Goal: Check status: Check status

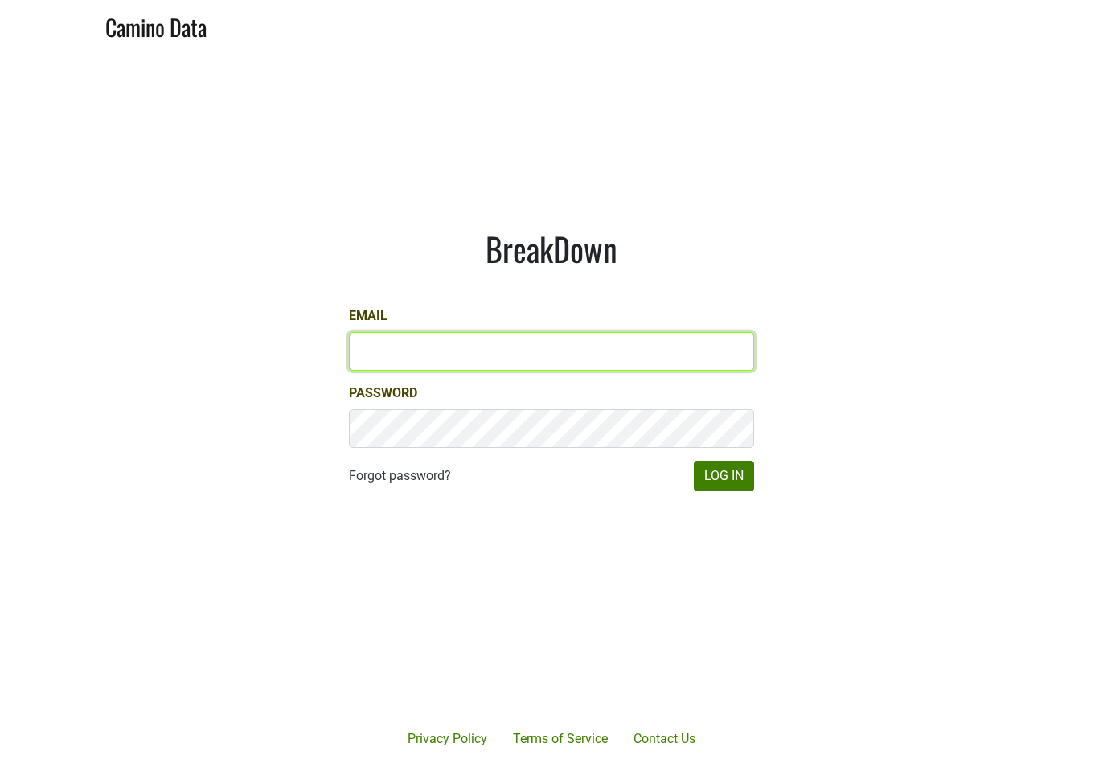
type input "[PERSON_NAME][EMAIL_ADDRESS][DOMAIN_NAME]"
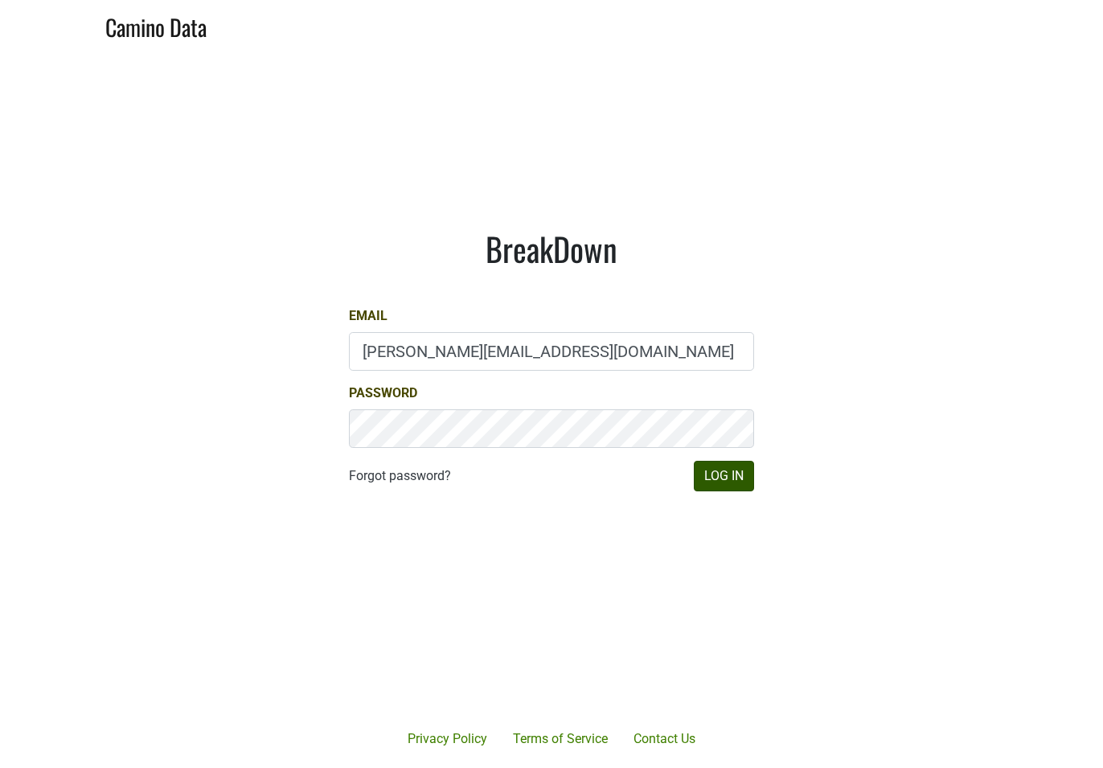
click at [735, 478] on button "Log In" at bounding box center [724, 476] width 60 height 31
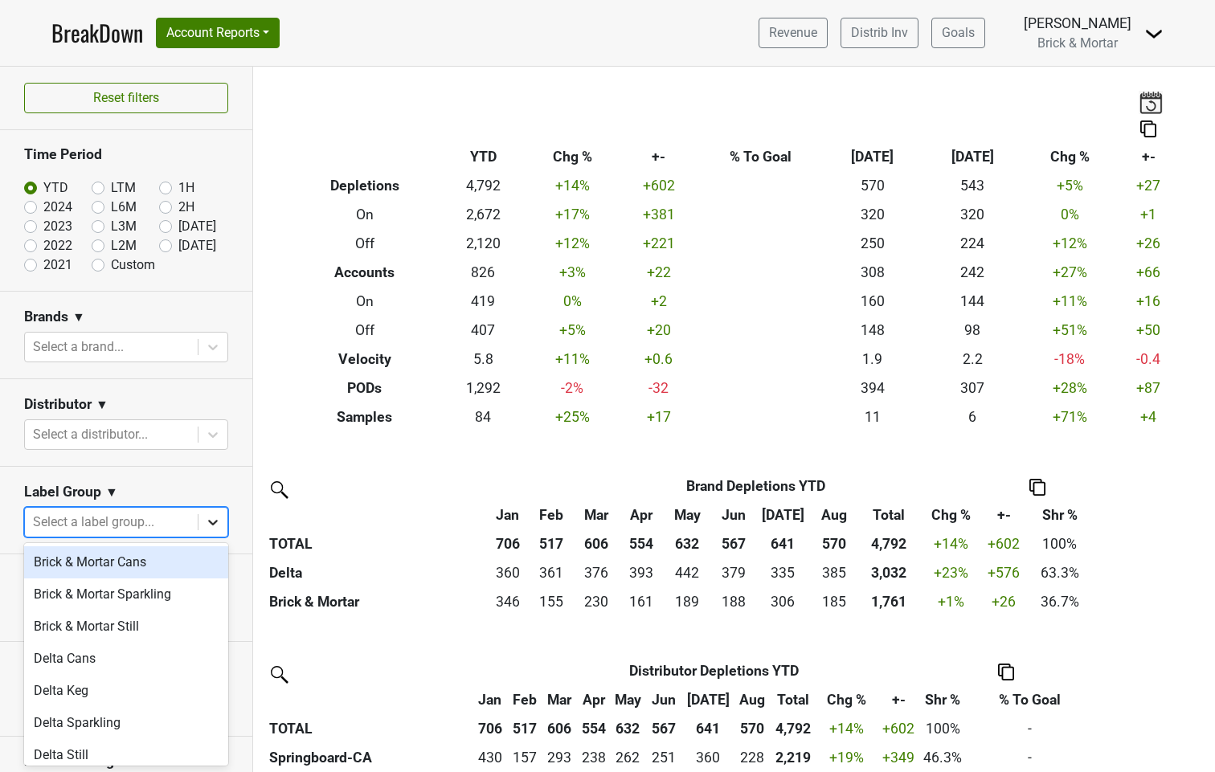
click at [203, 527] on div at bounding box center [213, 522] width 29 height 29
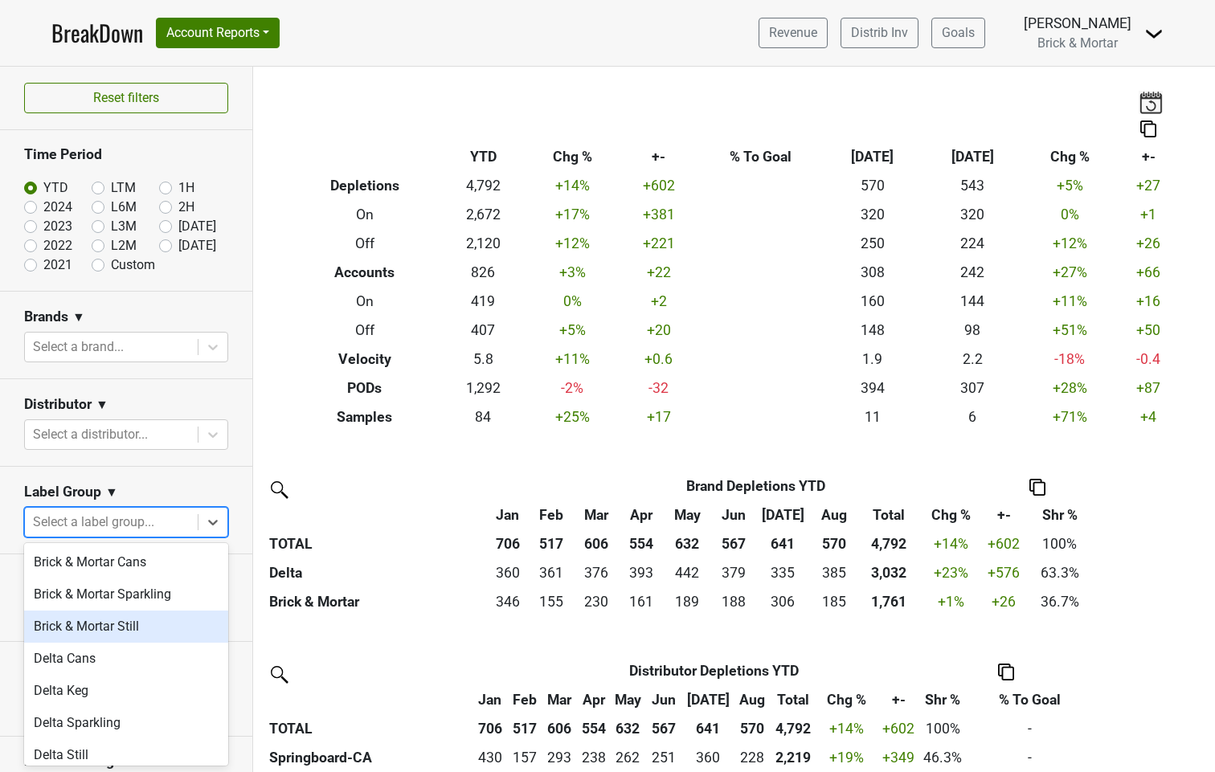
click at [151, 621] on div "Brick & Mortar Still" at bounding box center [126, 627] width 204 height 32
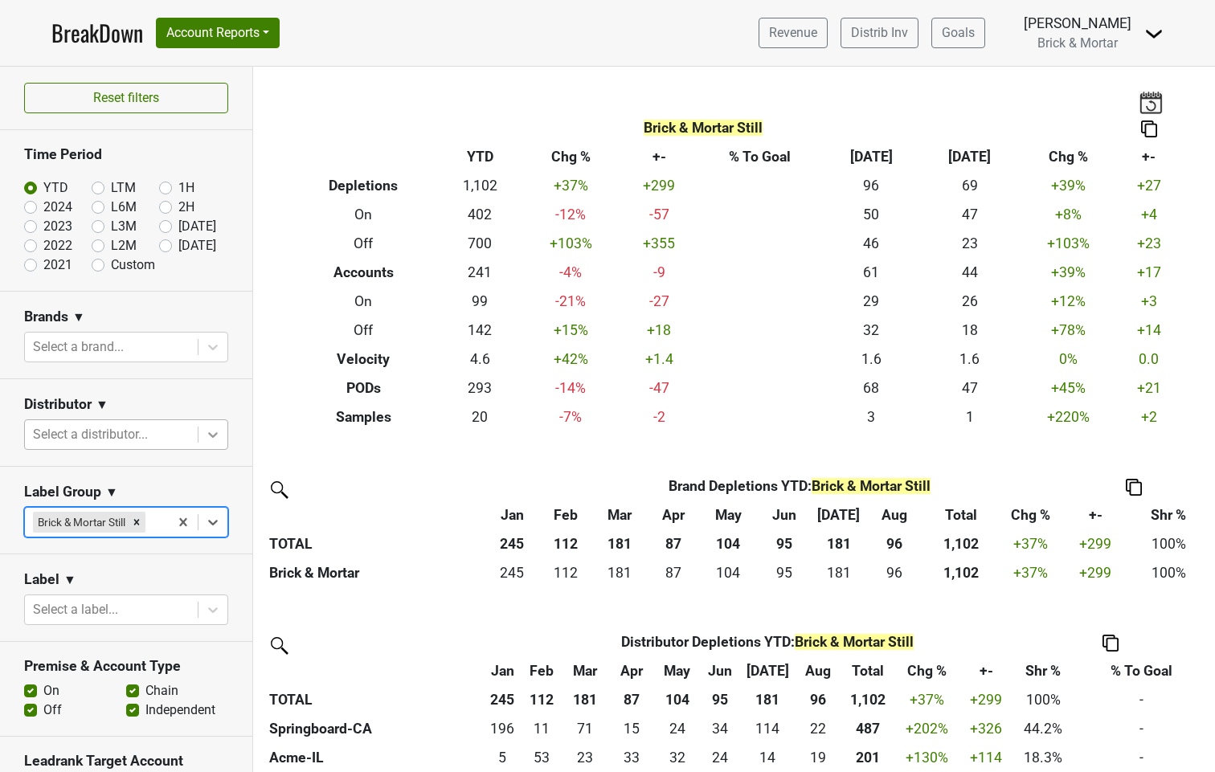
click at [210, 431] on icon at bounding box center [213, 435] width 16 height 16
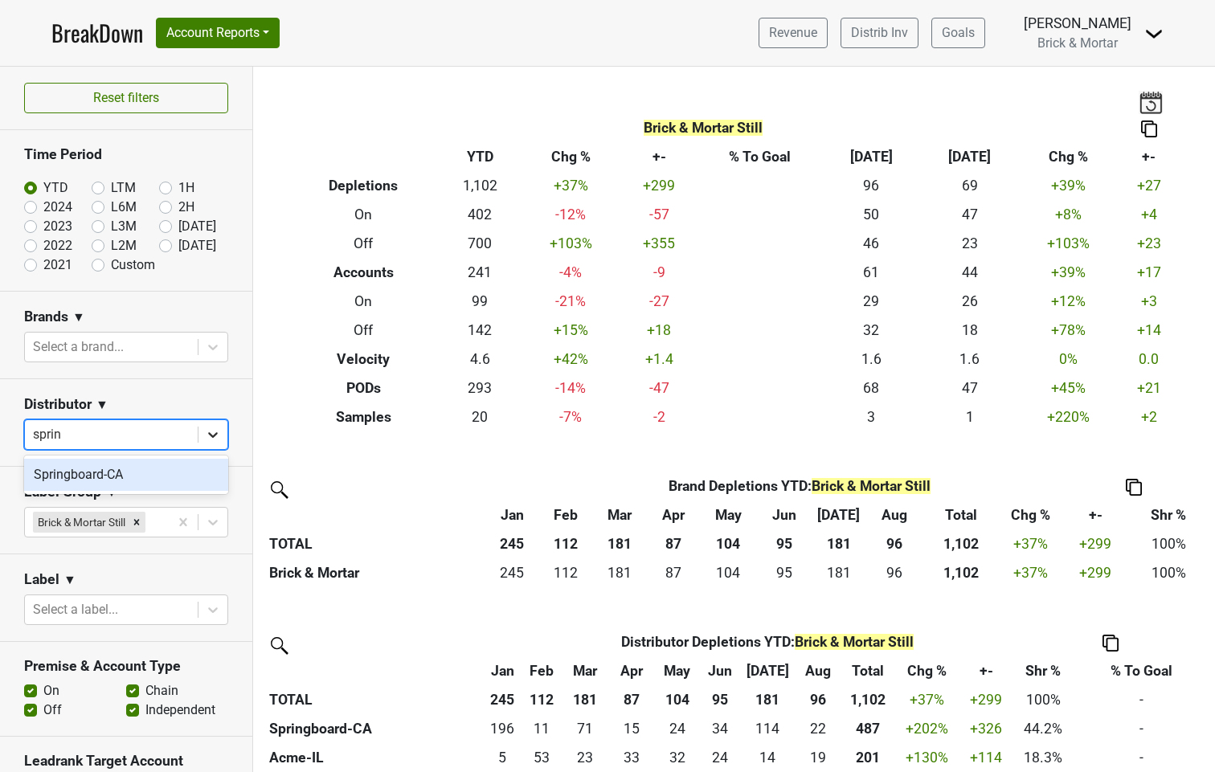
type input "spring"
click at [107, 477] on div "Springboard-CA" at bounding box center [126, 475] width 204 height 32
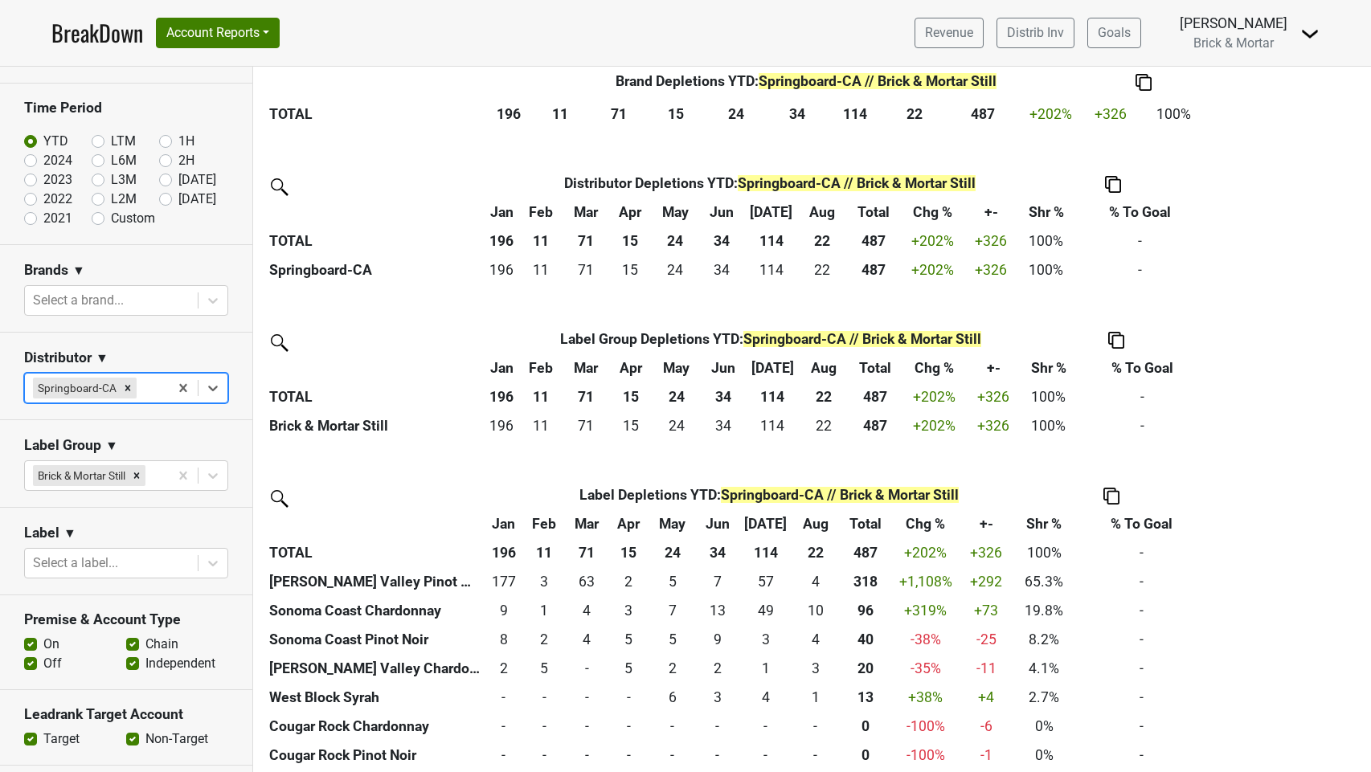
scroll to position [1, 0]
click at [1102, 489] on img at bounding box center [1111, 496] width 16 height 17
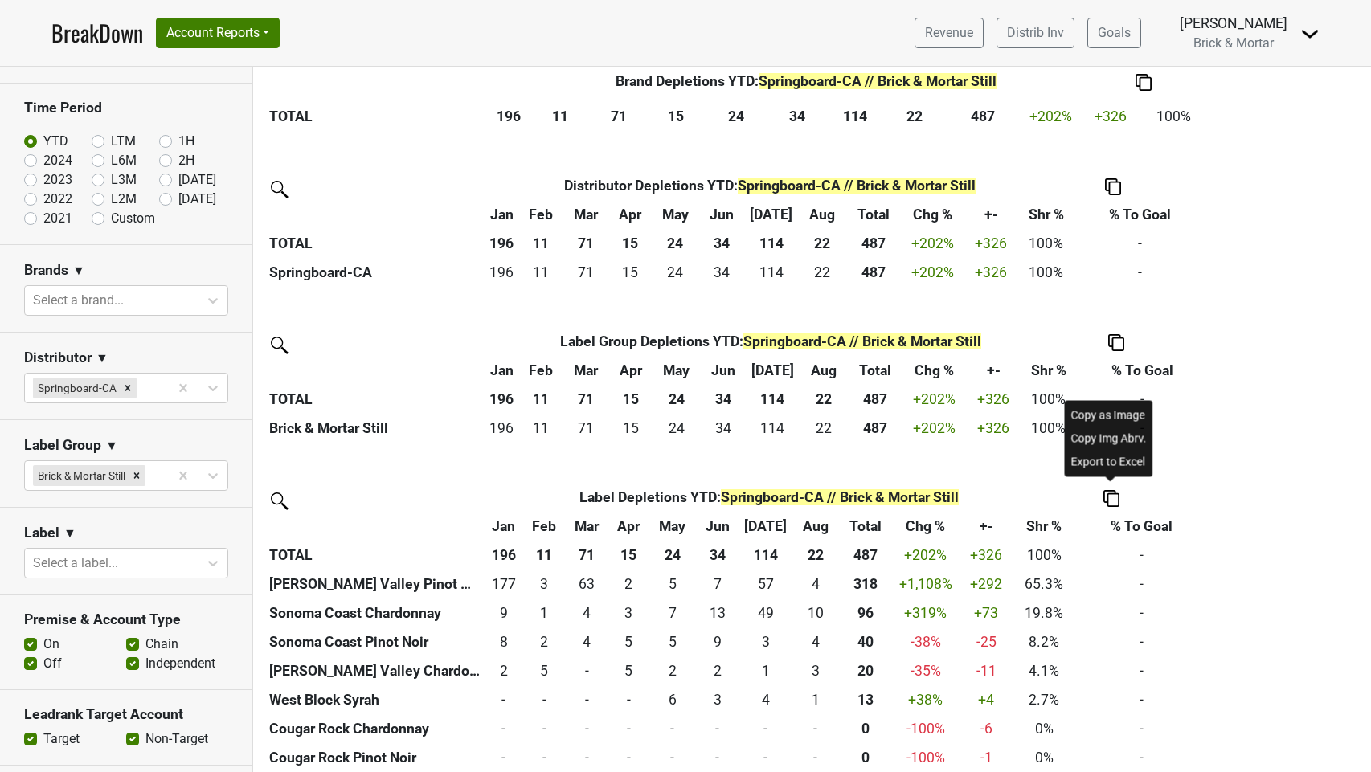
scroll to position [0, 0]
click at [1102, 485] on div "Label Label Depletions YTD : Springboard-CA // Brick & Mortar Still Jan Feb Mar…" at bounding box center [812, 627] width 1094 height 289
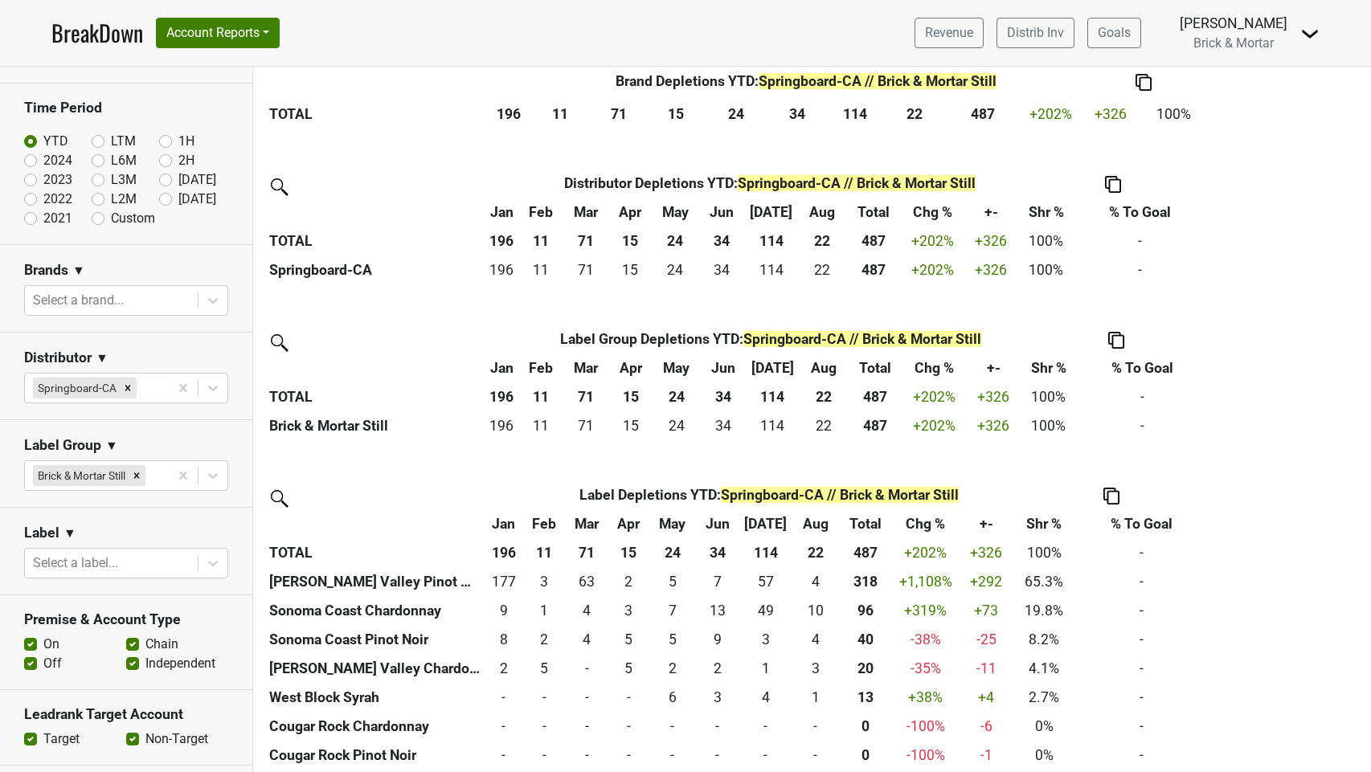
click at [43, 159] on label "2024" at bounding box center [57, 160] width 29 height 19
click at [31, 159] on input "2024" at bounding box center [56, 159] width 64 height 16
radio input "true"
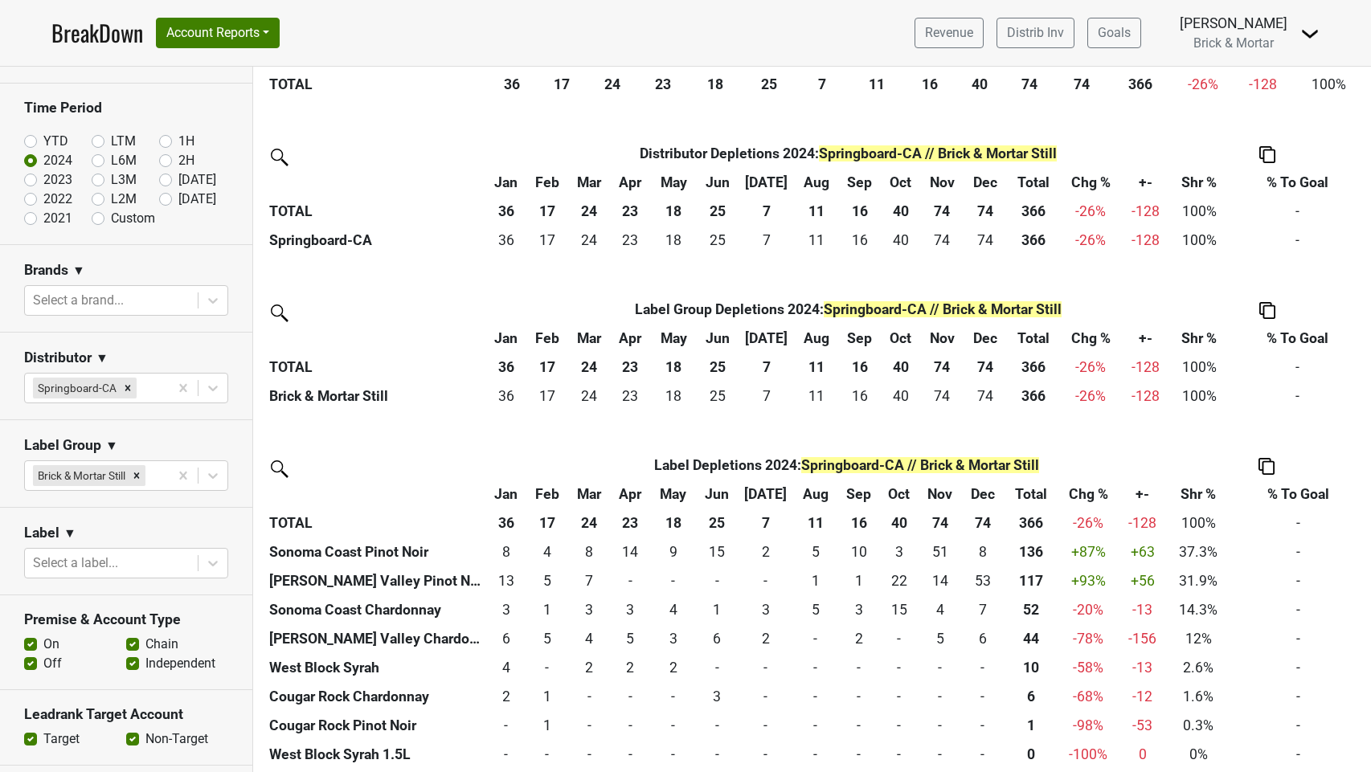
scroll to position [481, 0]
click at [43, 182] on label "2023" at bounding box center [57, 179] width 29 height 19
click at [31, 182] on input "2023" at bounding box center [56, 178] width 64 height 16
radio input "true"
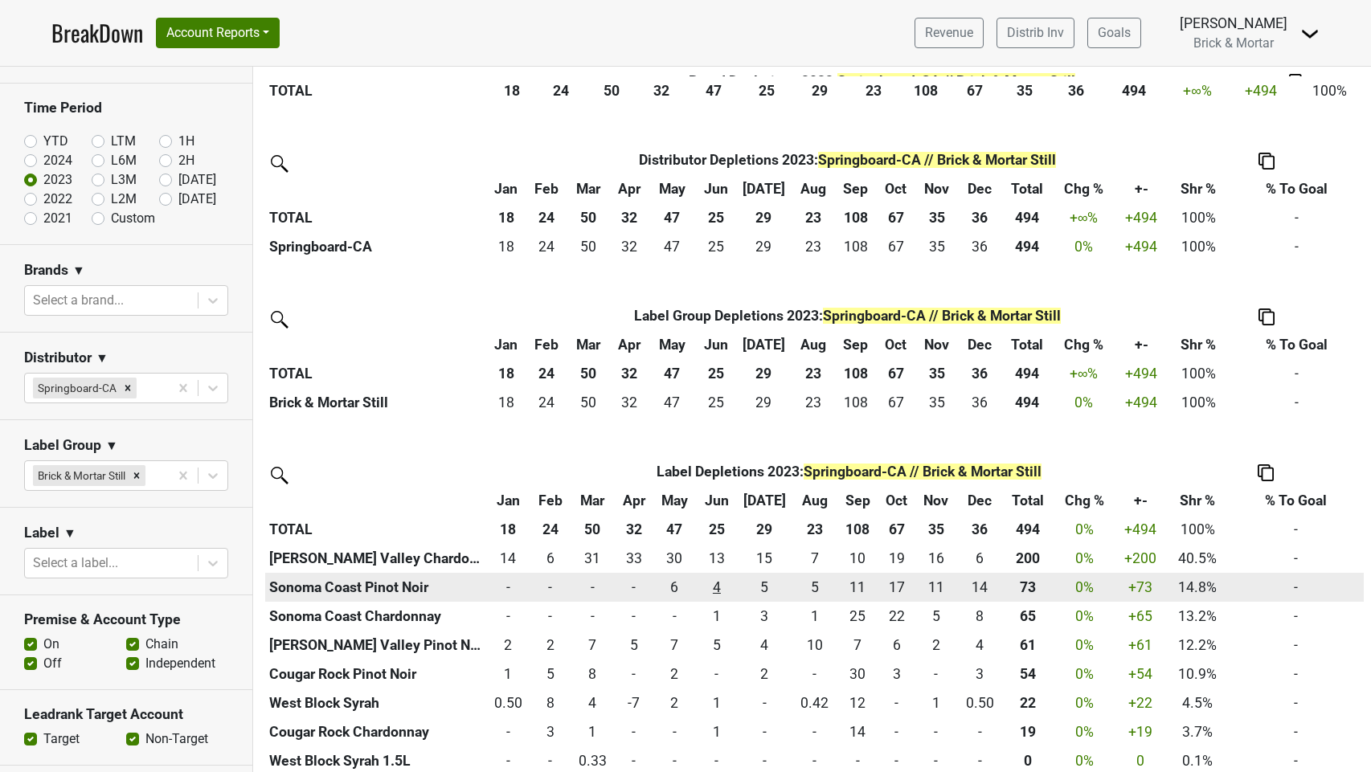
scroll to position [0, 0]
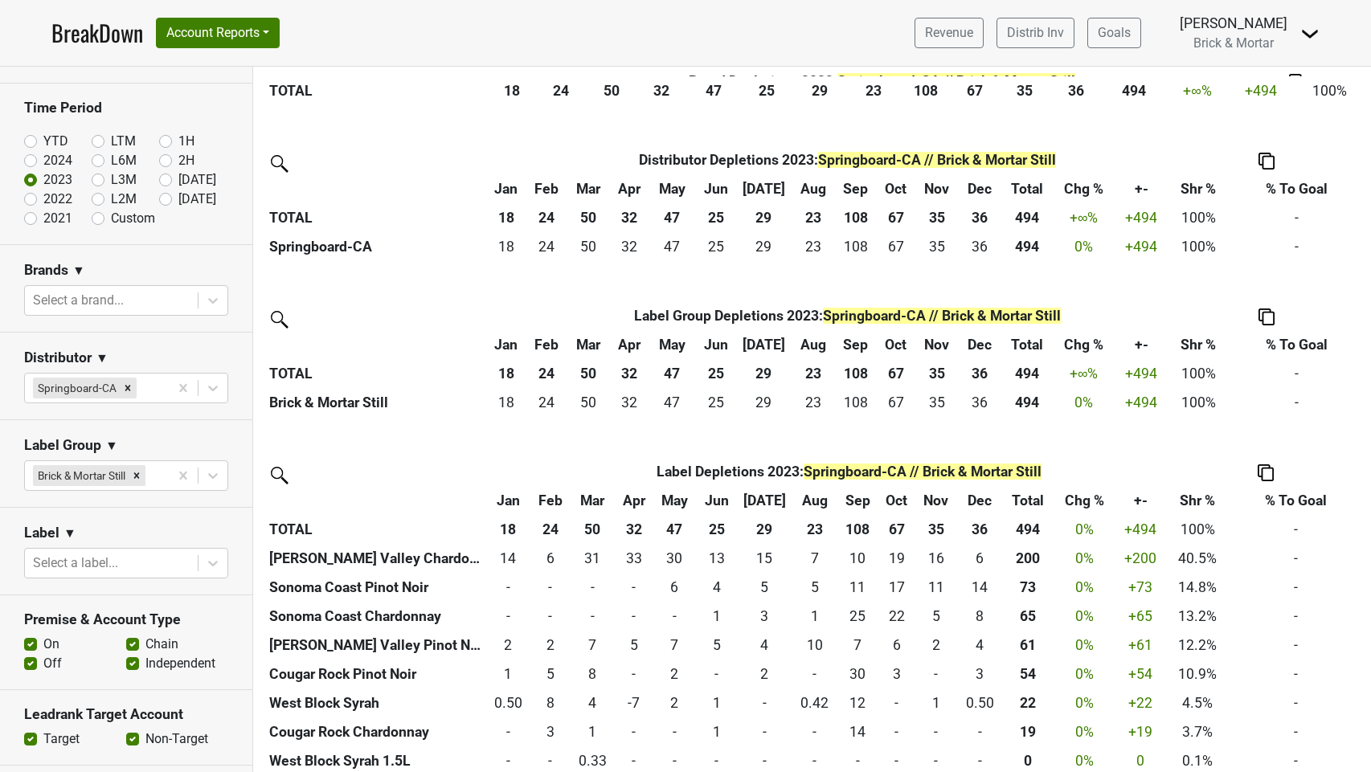
click at [43, 144] on label "YTD" at bounding box center [55, 141] width 25 height 19
click at [31, 144] on input "YTD" at bounding box center [56, 140] width 64 height 16
radio input "true"
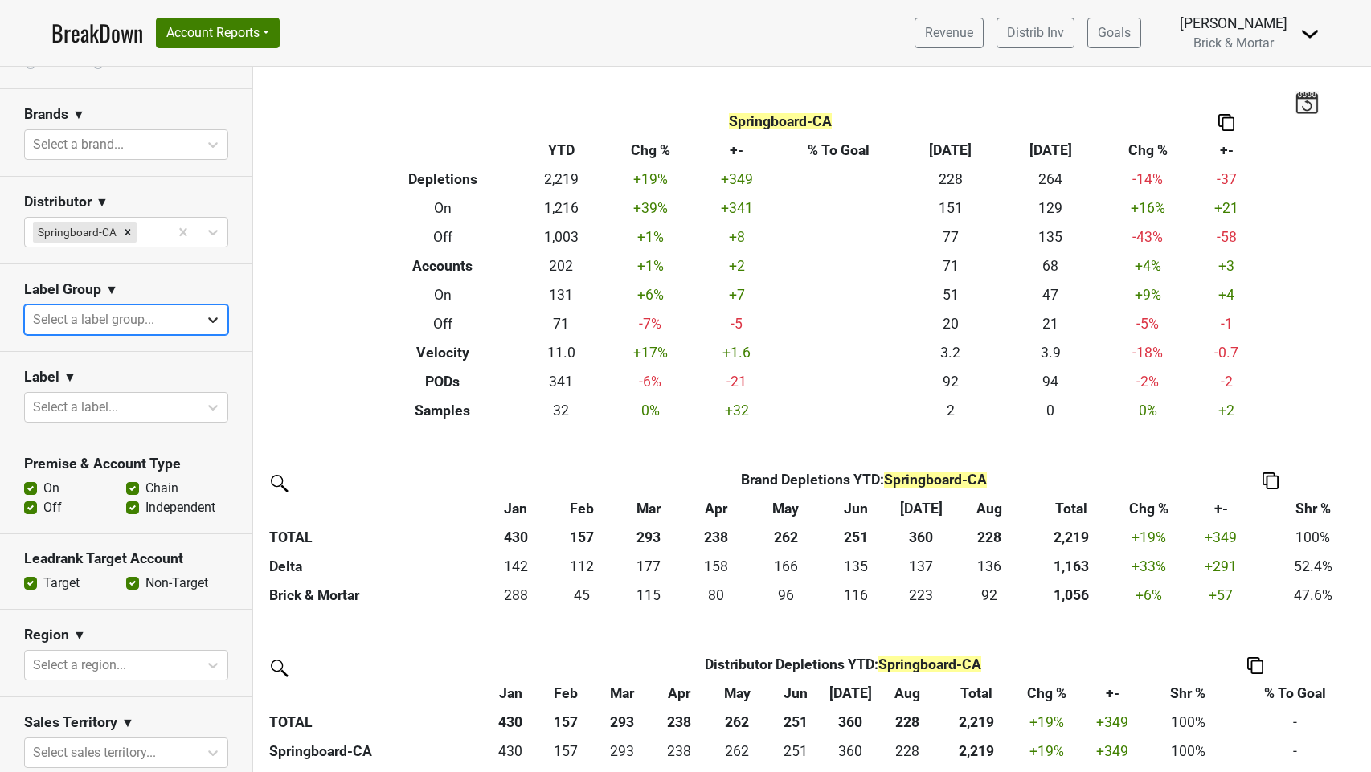
click at [213, 318] on icon at bounding box center [213, 320] width 16 height 16
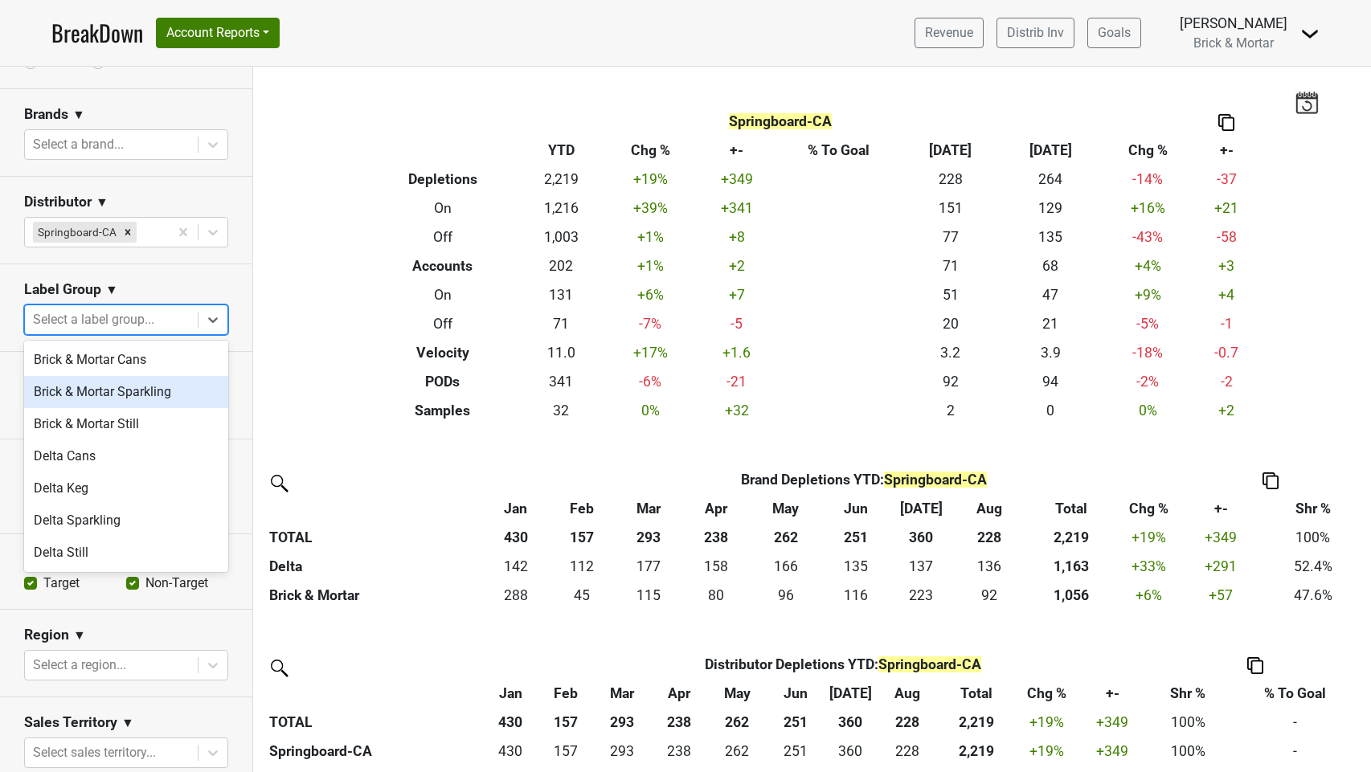
click at [166, 392] on div "Brick & Mortar Sparkling" at bounding box center [126, 392] width 204 height 32
